Goal: Information Seeking & Learning: Understand process/instructions

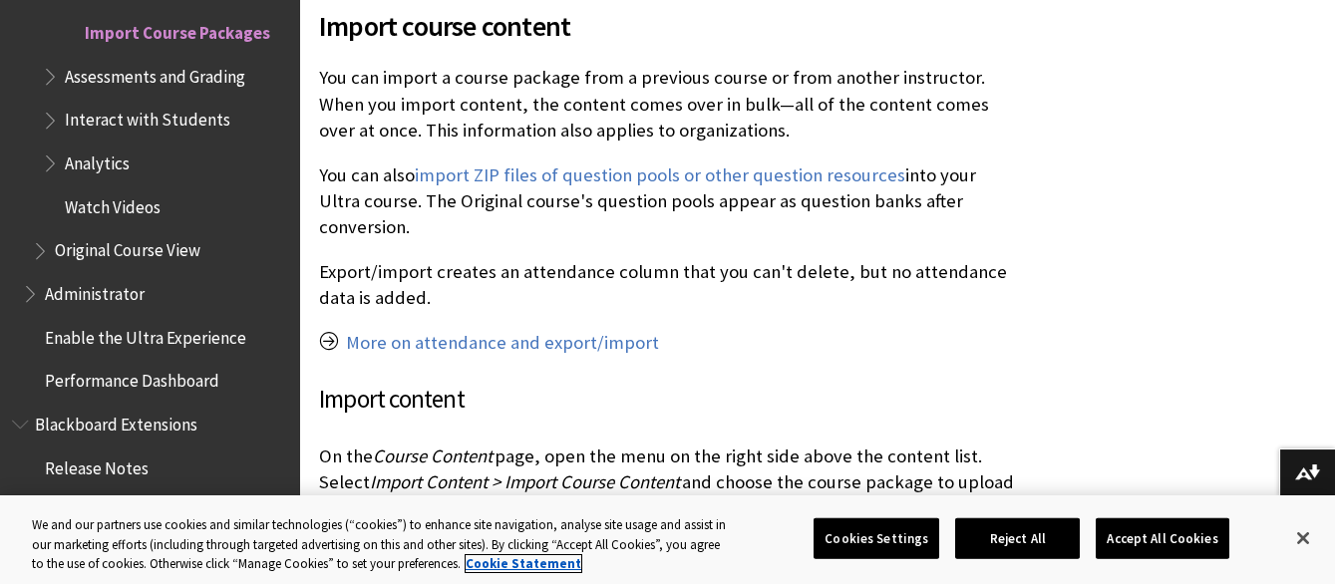
scroll to position [664, 0]
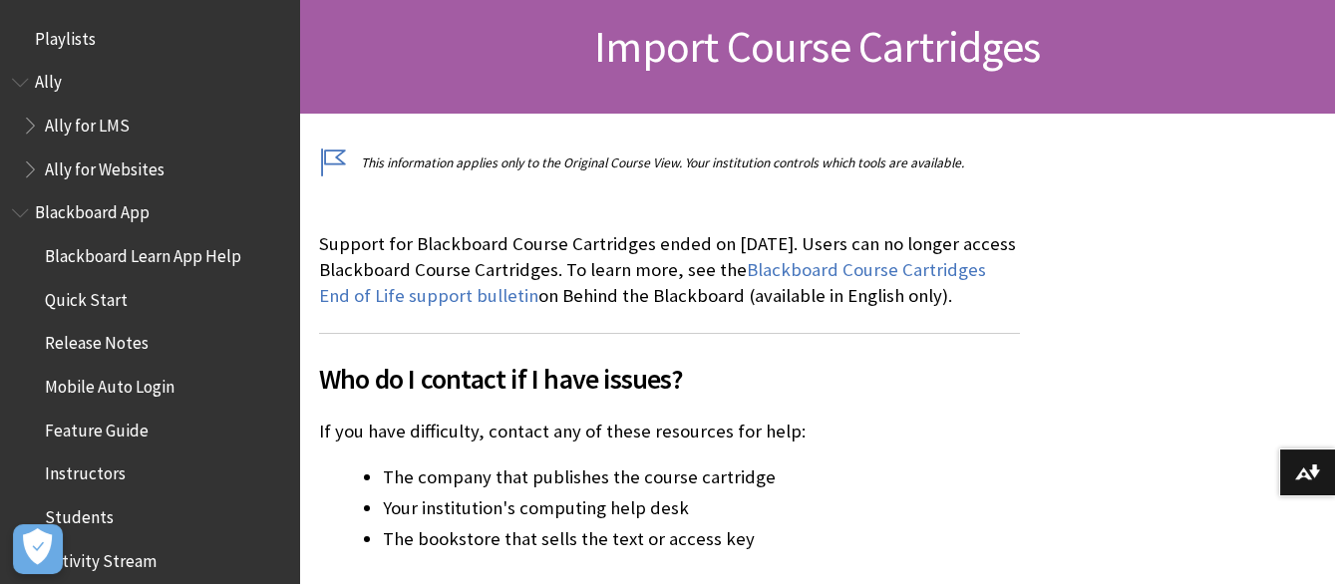
scroll to position [332, 0]
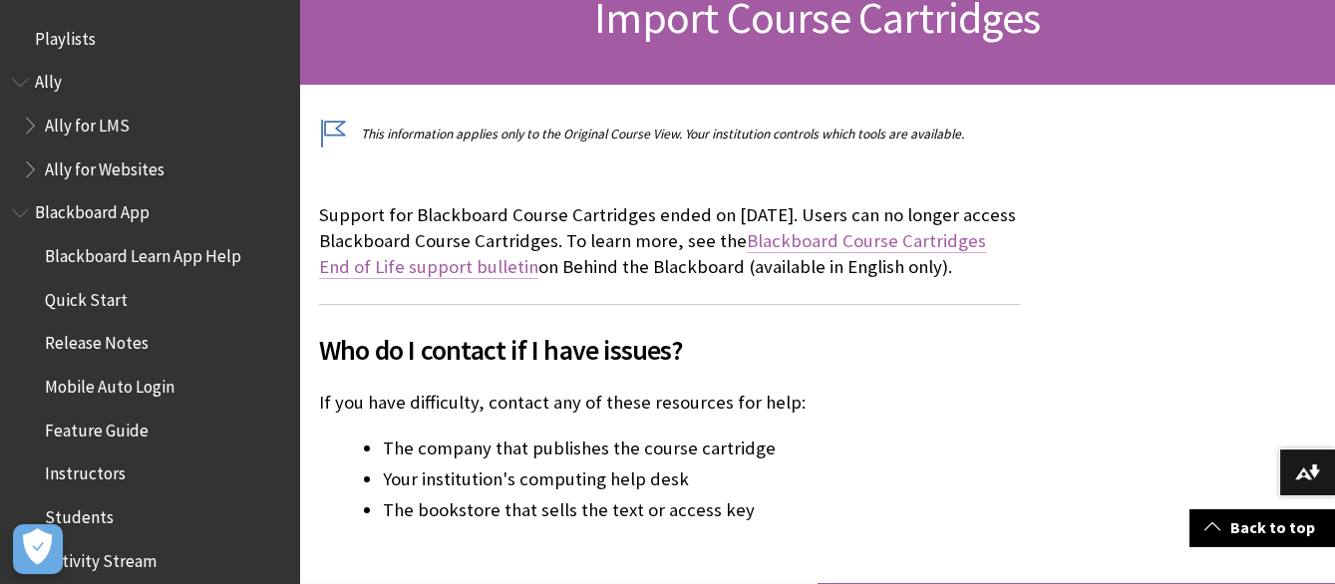
click at [570, 265] on link "Blackboard Course Cartridges End of Life support bulletin" at bounding box center [652, 254] width 667 height 50
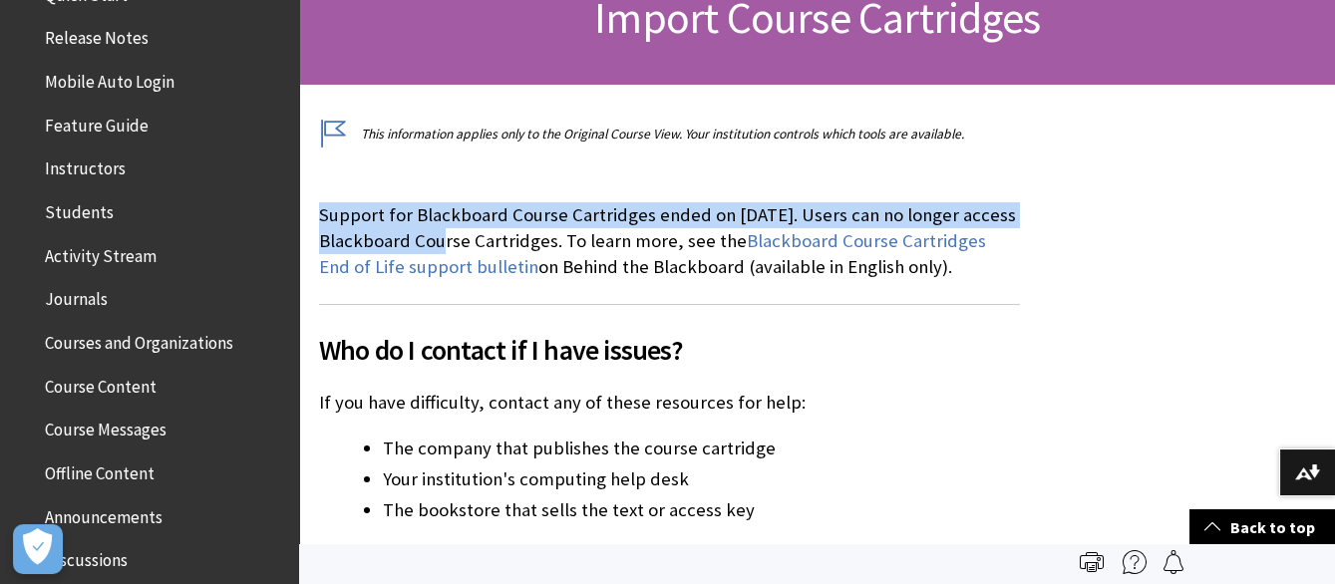
drag, startPoint x: 322, startPoint y: 213, endPoint x: 335, endPoint y: 90, distance: 124.3
click at [442, 237] on p "Support for Blackboard Course Cartridges ended on [DATE]. Users can no longer a…" at bounding box center [669, 241] width 701 height 79
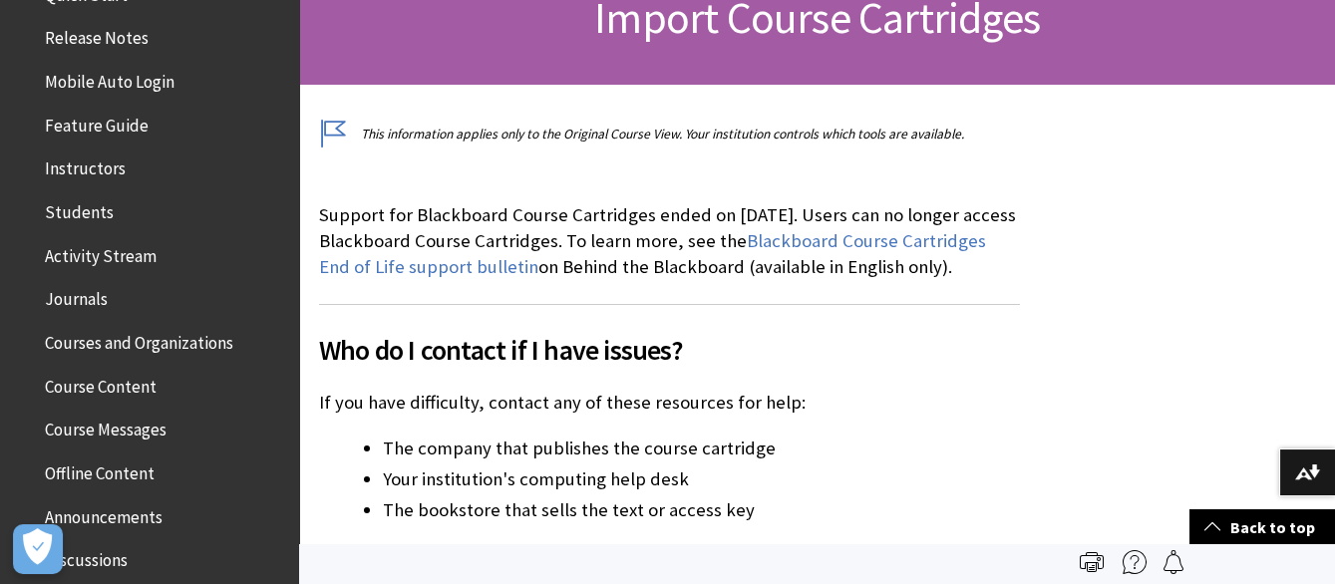
drag, startPoint x: 815, startPoint y: 351, endPoint x: 876, endPoint y: 280, distance: 93.3
click at [835, 328] on h2 "Who do I contact if I have issues?" at bounding box center [669, 337] width 701 height 67
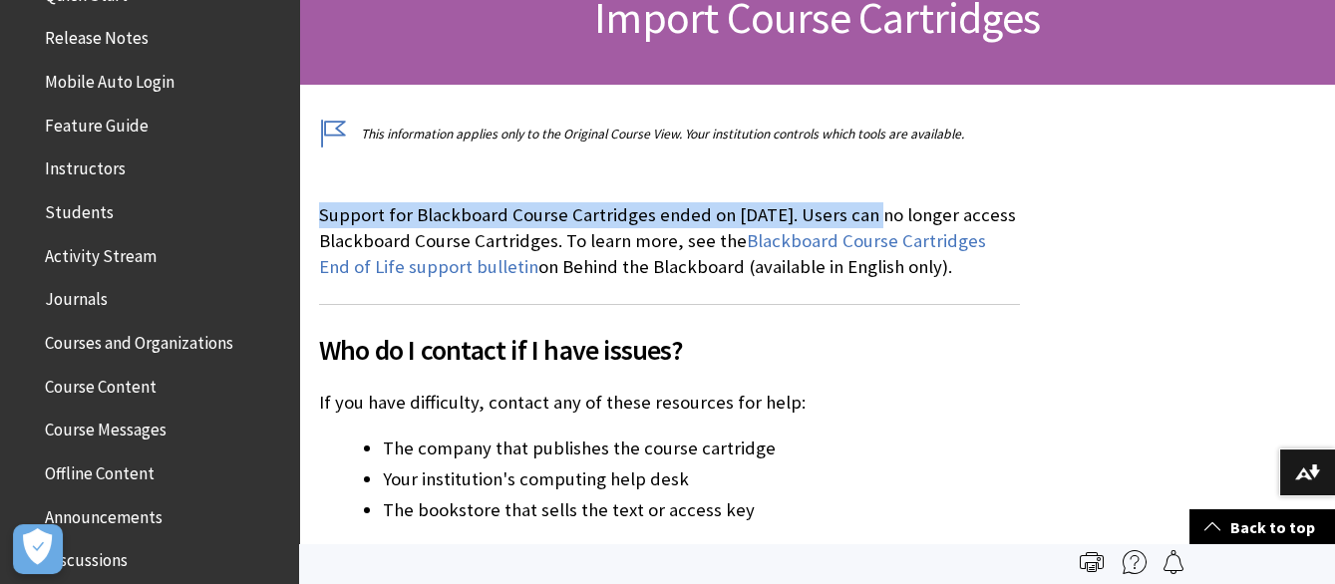
drag, startPoint x: 874, startPoint y: 211, endPoint x: 314, endPoint y: 197, distance: 560.3
click at [314, 197] on div "Support for Blackboard Course Cartridges ended on [DATE]. Users can no longer a…" at bounding box center [669, 364] width 741 height 440
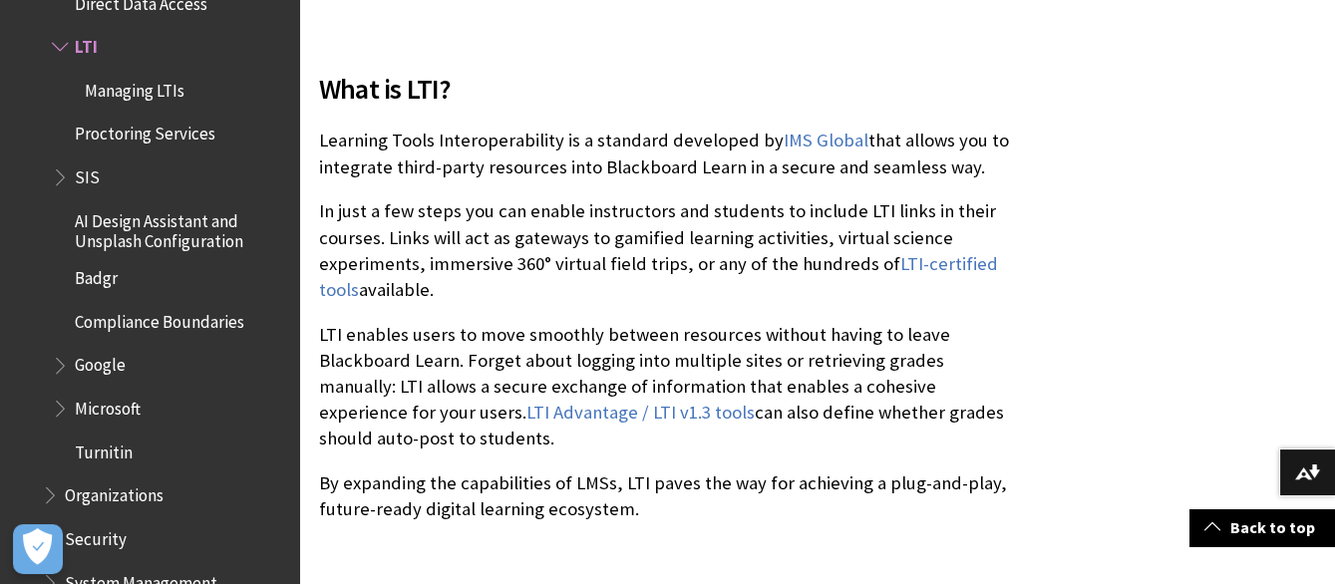
scroll to position [997, 0]
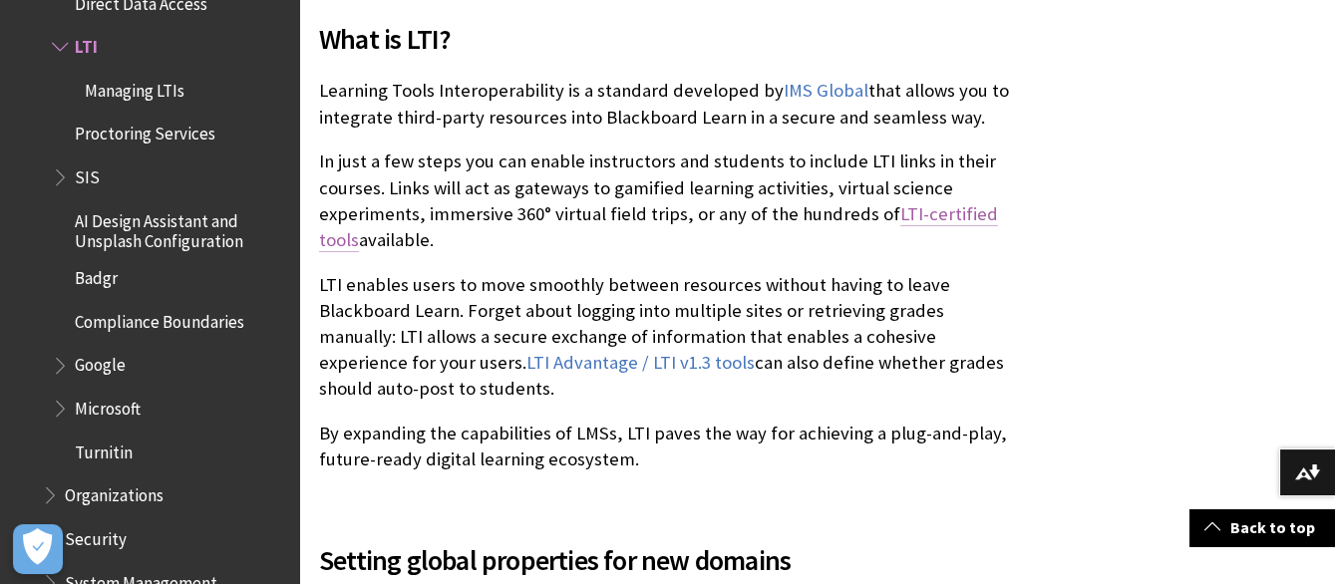
click at [969, 210] on link "LTI-certified tools" at bounding box center [658, 227] width 679 height 50
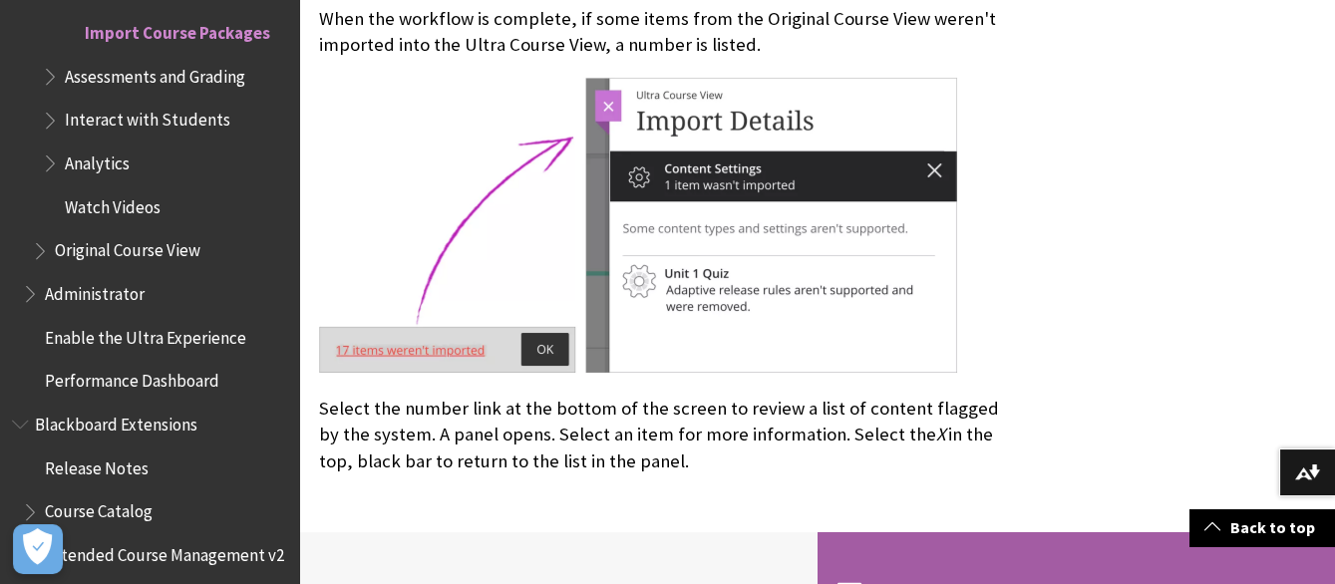
scroll to position [1771, 0]
